Goal: Book appointment/travel/reservation

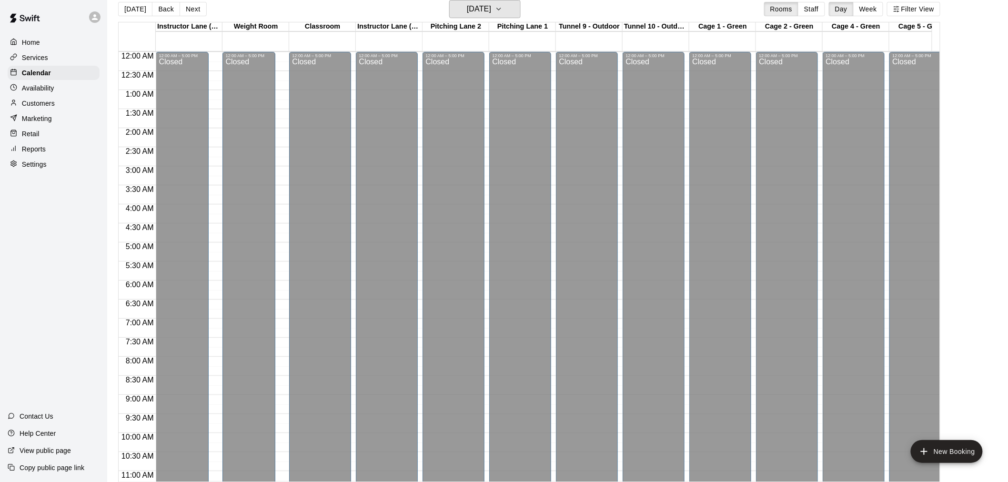
scroll to position [493, 283]
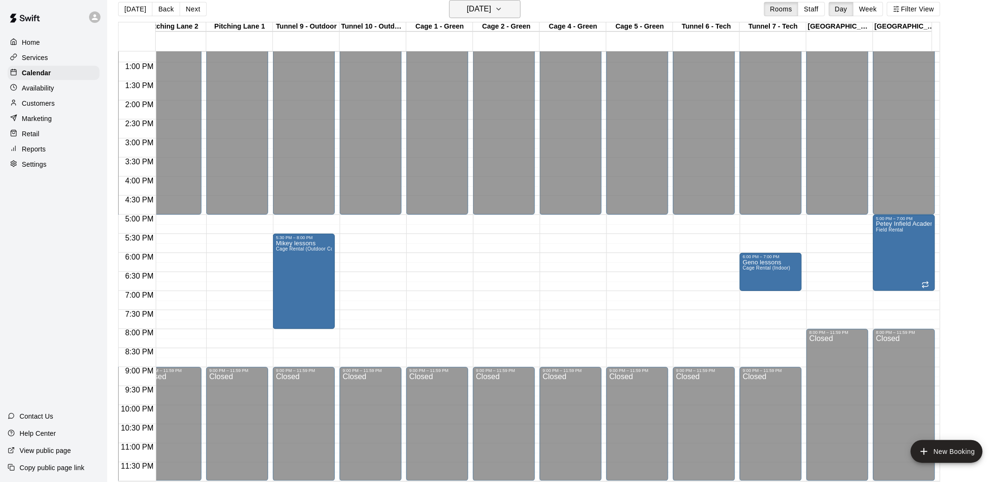
click at [519, 6] on button "[DATE]" at bounding box center [484, 9] width 71 height 18
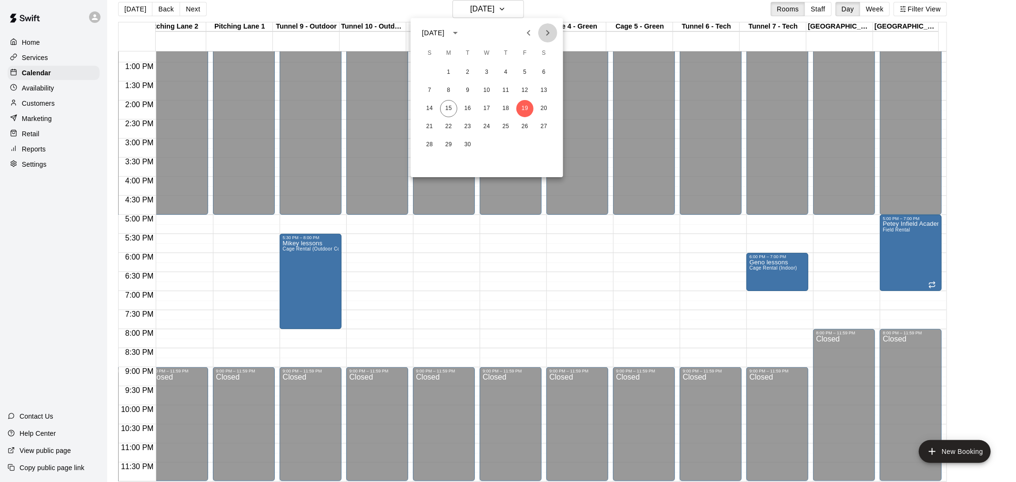
click at [548, 30] on icon "Next month" at bounding box center [547, 32] width 11 height 11
click at [449, 88] on button "6" at bounding box center [448, 90] width 17 height 17
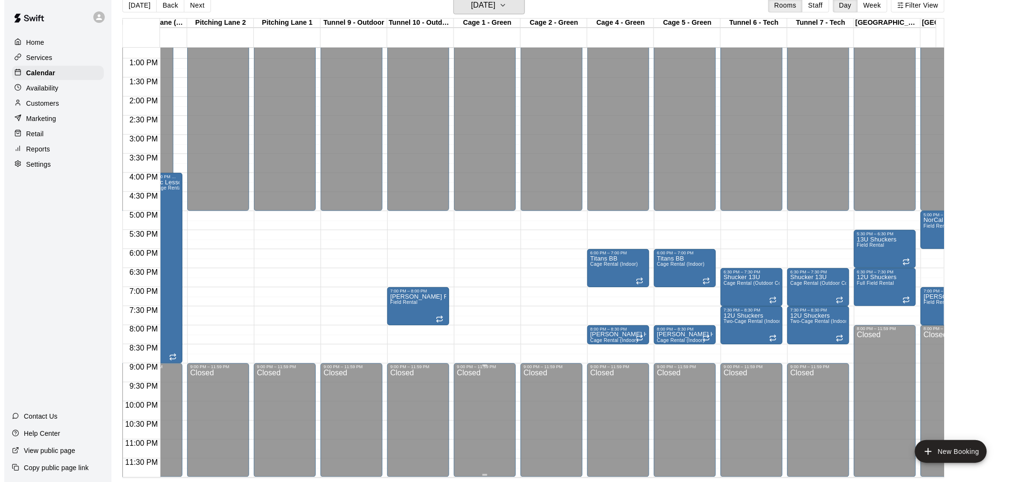
scroll to position [0, 242]
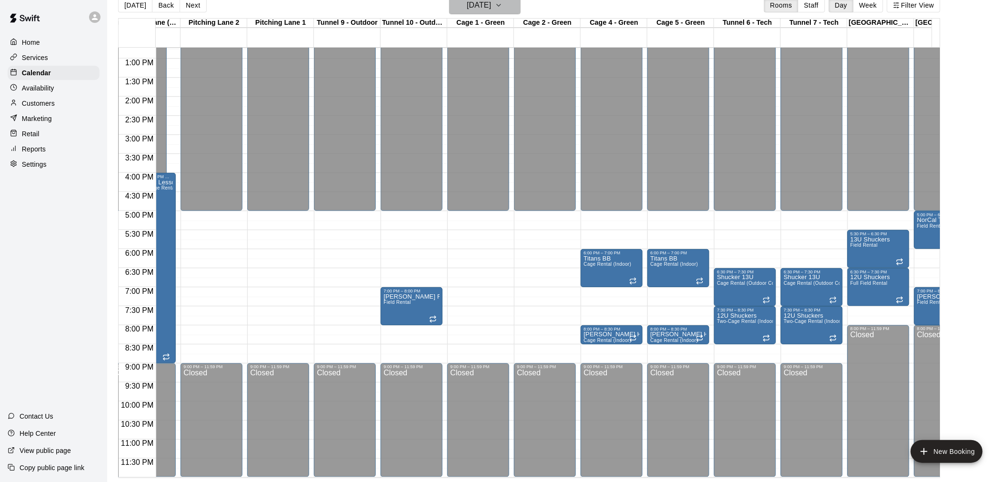
click at [503, 8] on icon "button" at bounding box center [499, 5] width 8 height 11
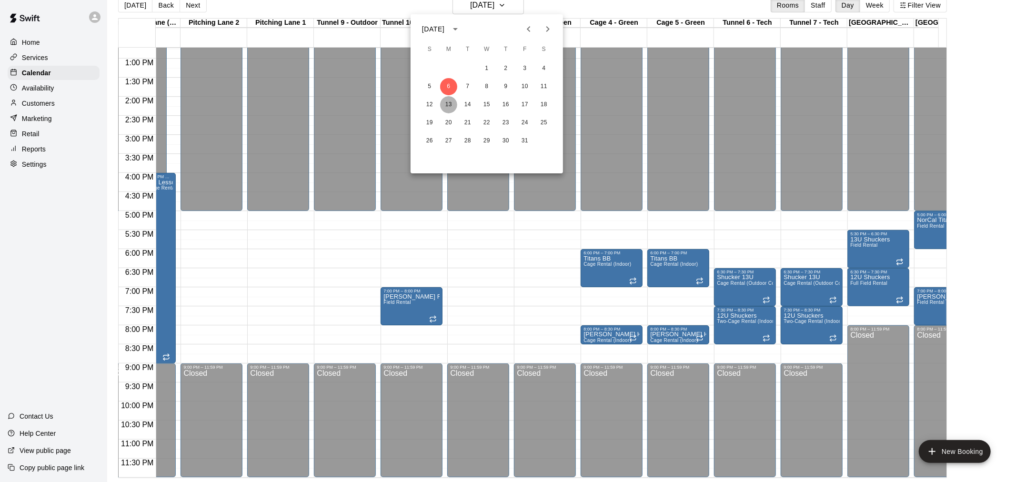
click at [448, 103] on button "13" at bounding box center [448, 104] width 17 height 17
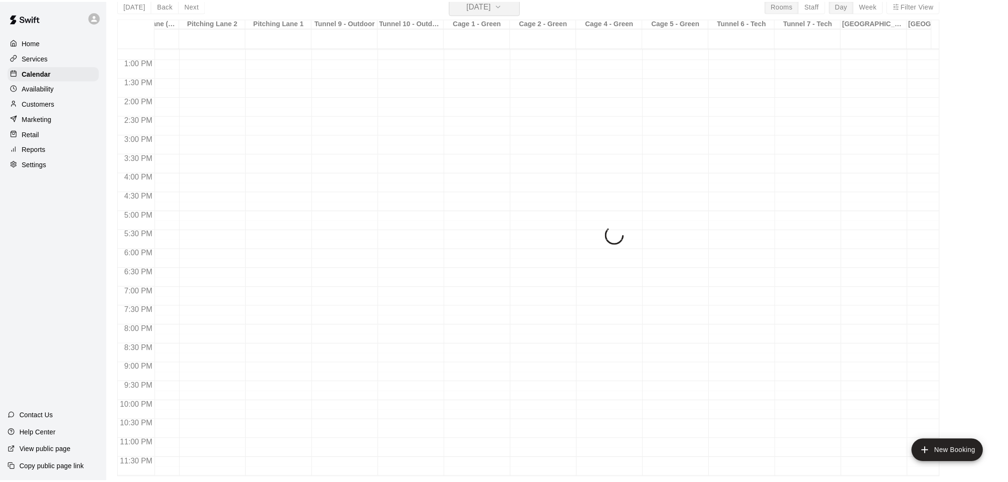
scroll to position [11, 0]
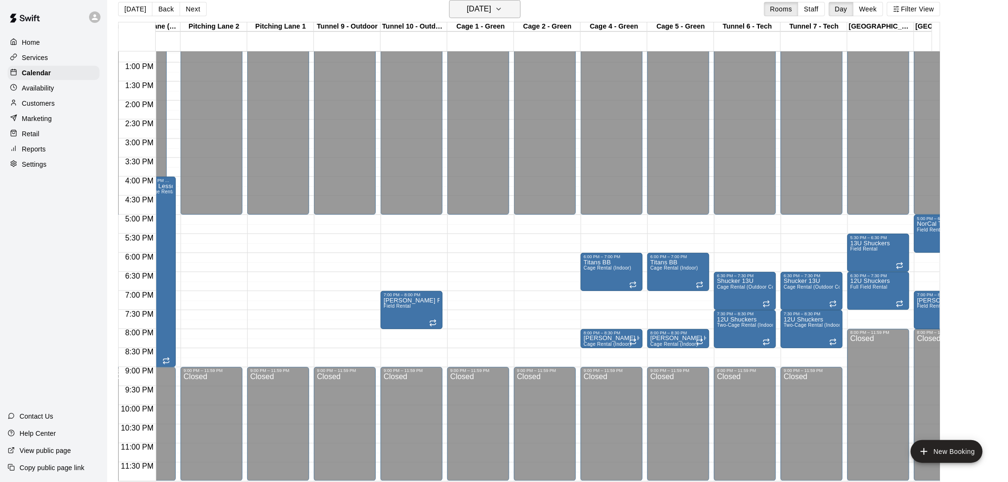
click at [519, 10] on button "[DATE]" at bounding box center [484, 9] width 71 height 18
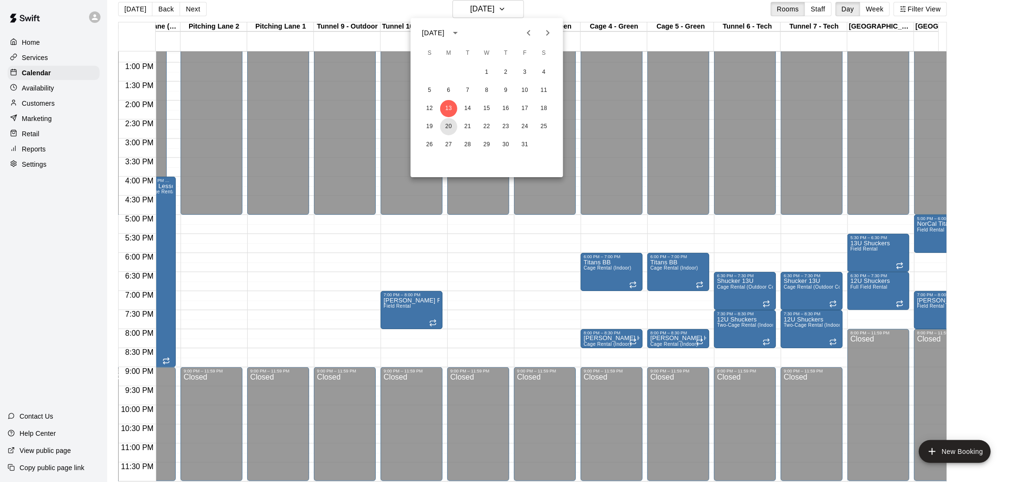
click at [450, 123] on button "20" at bounding box center [448, 126] width 17 height 17
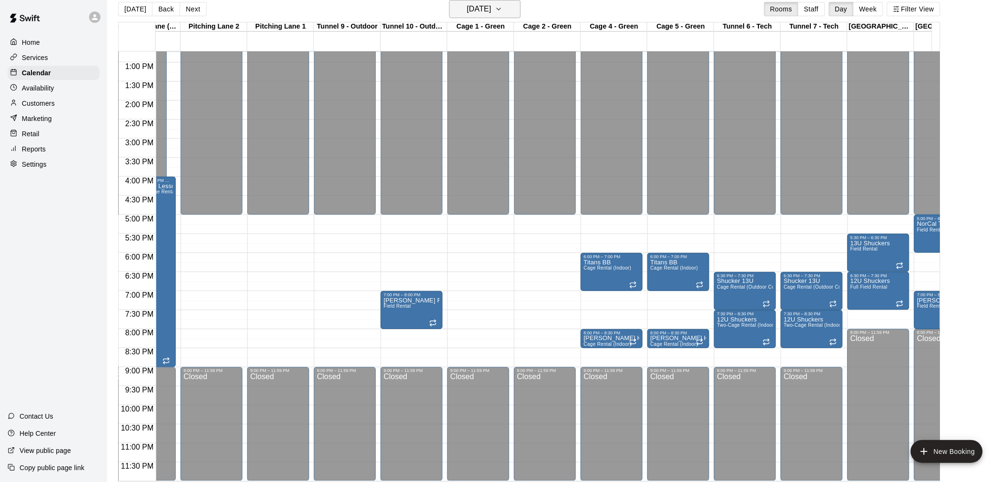
click at [503, 8] on icon "button" at bounding box center [499, 8] width 8 height 11
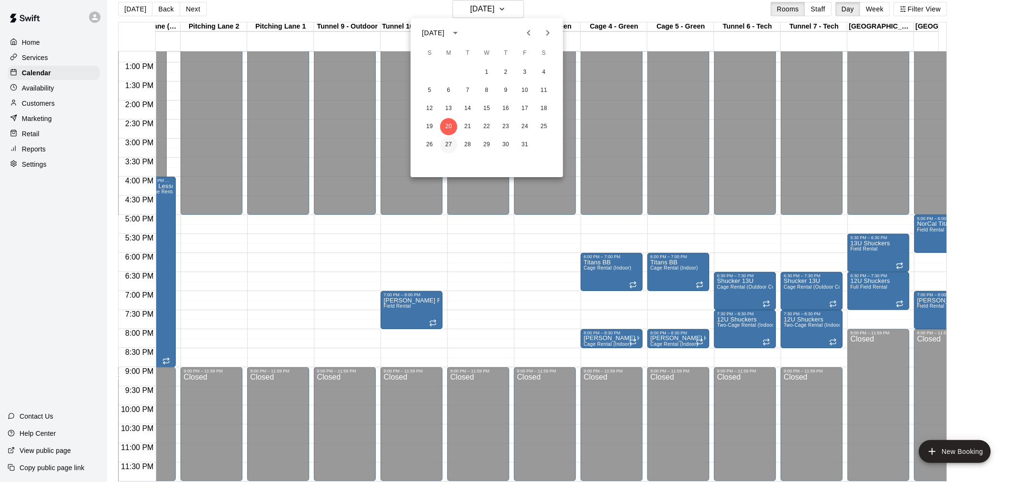
click at [448, 148] on button "27" at bounding box center [448, 144] width 17 height 17
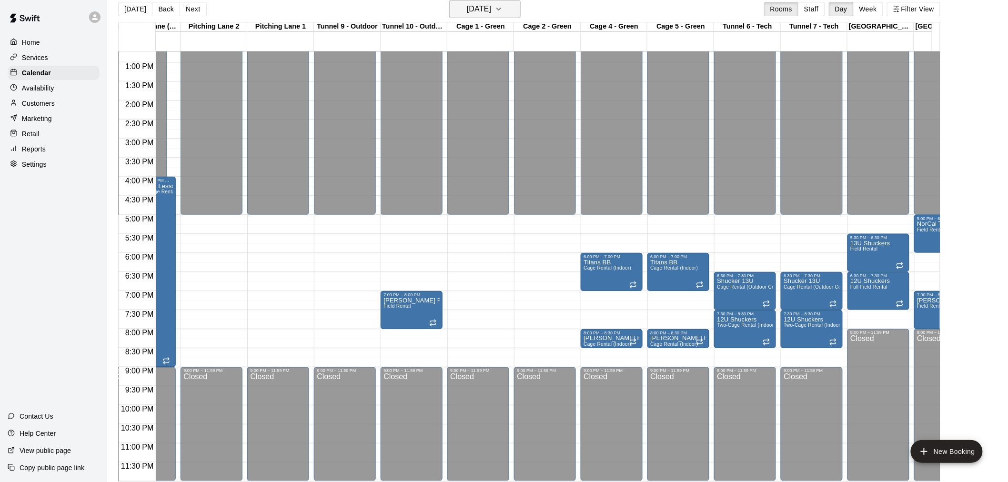
click at [519, 2] on button "[DATE]" at bounding box center [484, 9] width 71 height 18
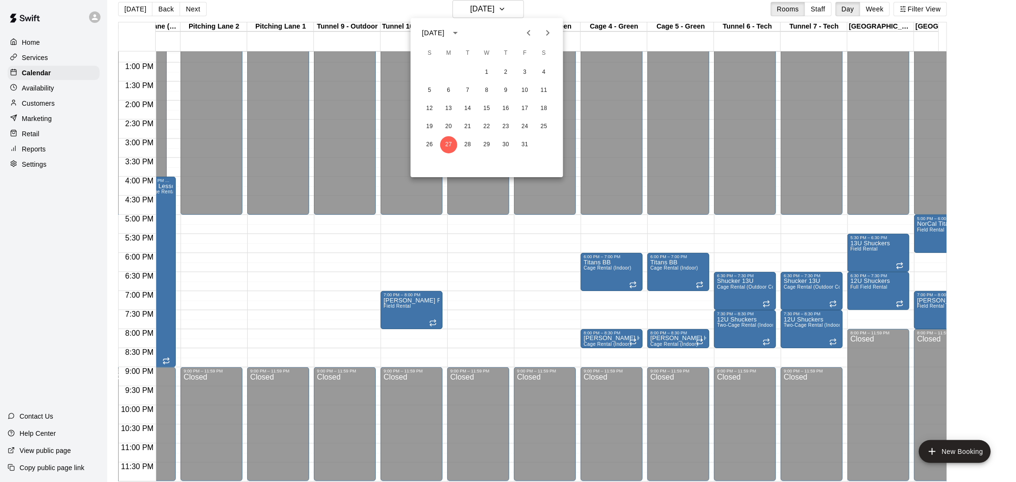
click at [548, 34] on icon "Next month" at bounding box center [547, 33] width 3 height 6
click at [451, 91] on button "3" at bounding box center [448, 90] width 17 height 17
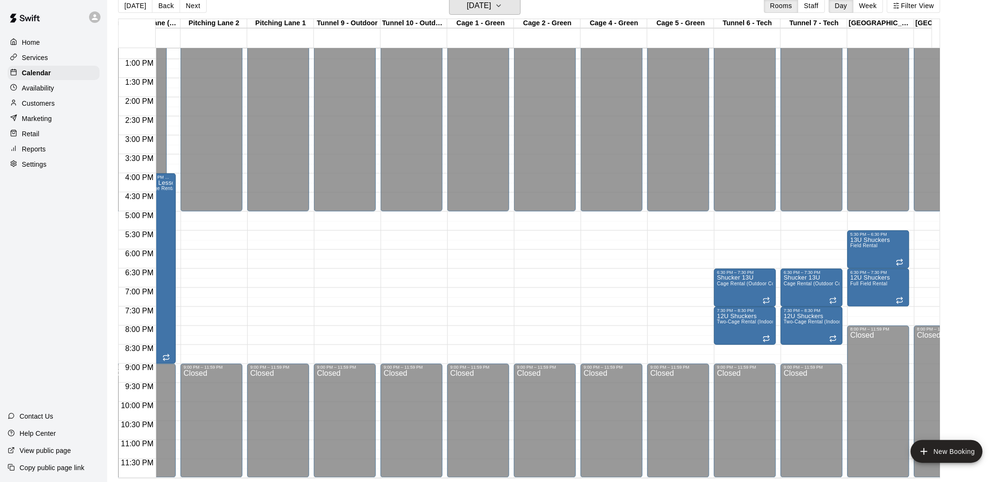
scroll to position [15, 0]
click at [136, 5] on button "[DATE]" at bounding box center [135, 5] width 34 height 14
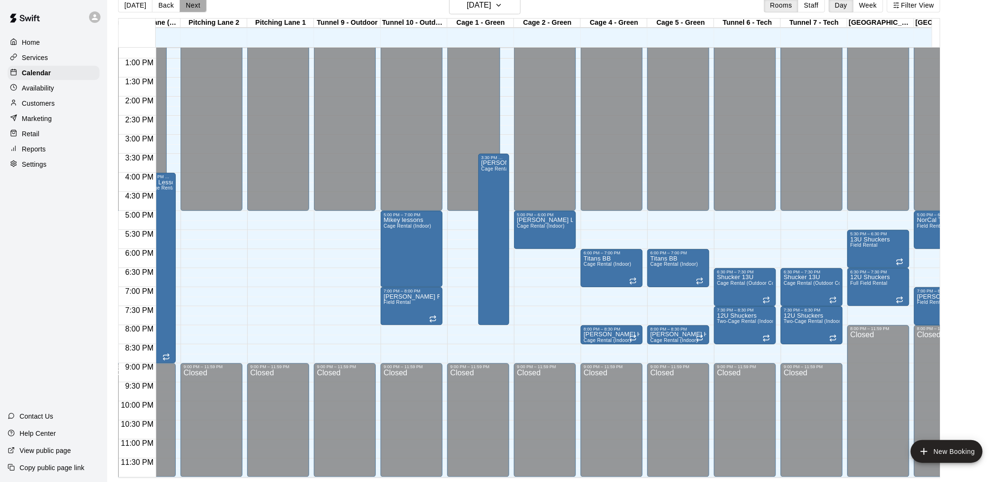
click at [193, 3] on button "Next" at bounding box center [193, 5] width 27 height 14
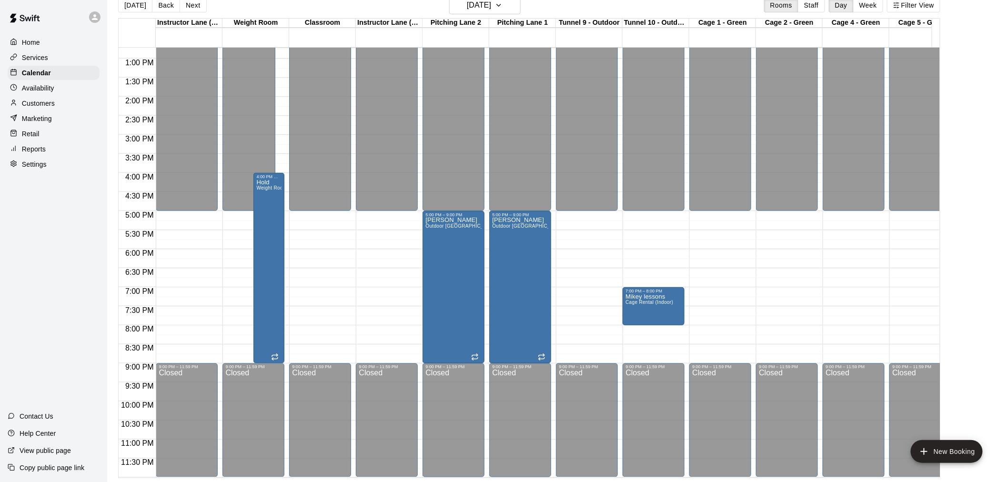
scroll to position [0, 283]
